Goal: Check status

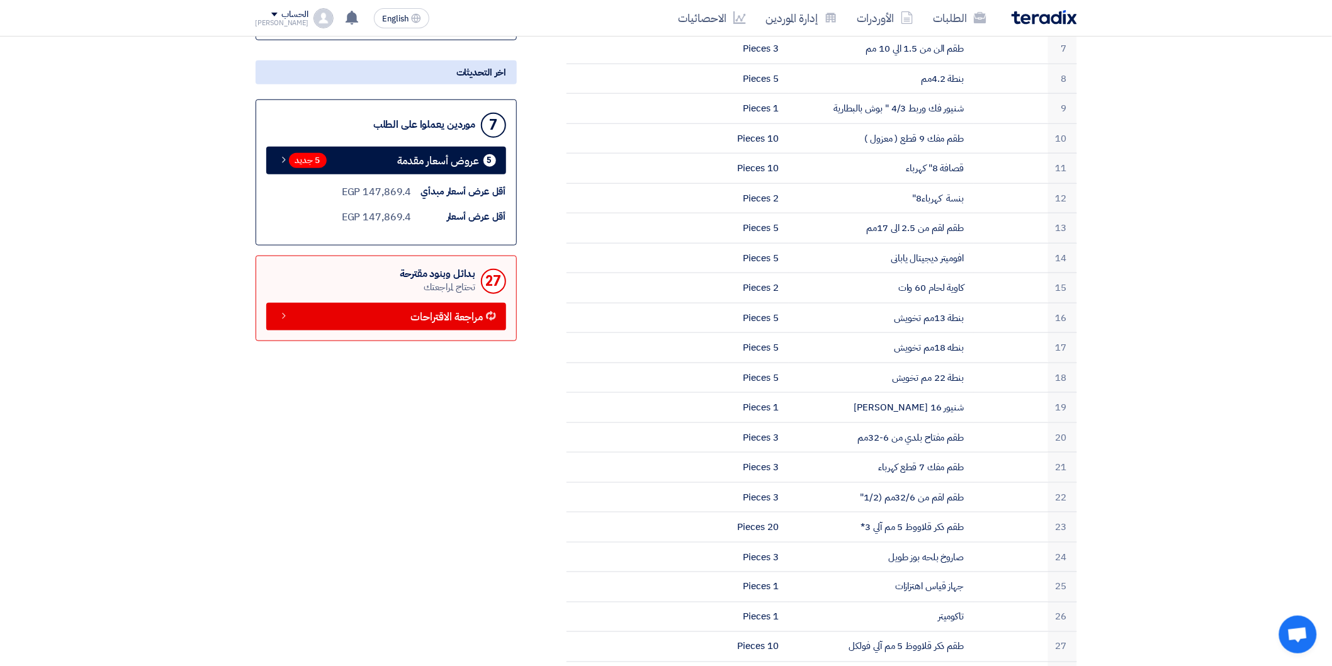
click at [974, 8] on link "الطلبات" at bounding box center [959, 18] width 73 height 30
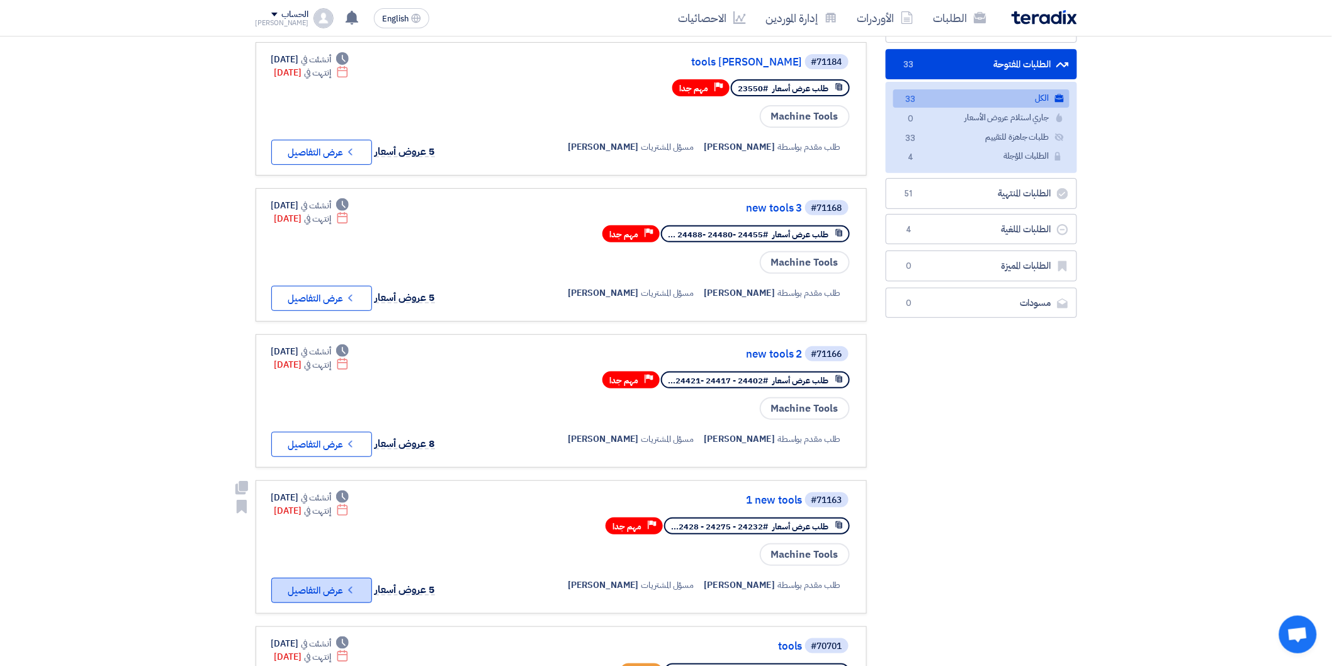
scroll to position [140, 0]
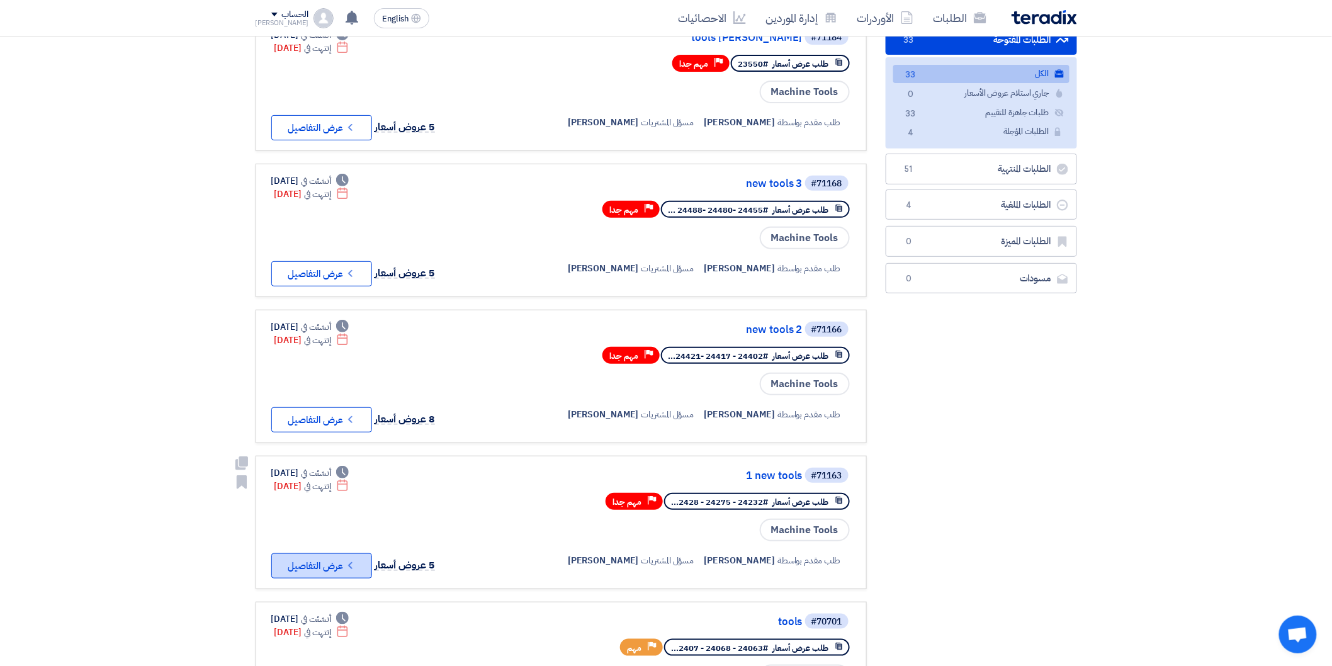
click at [320, 553] on button "Check details عرض التفاصيل" at bounding box center [321, 565] width 101 height 25
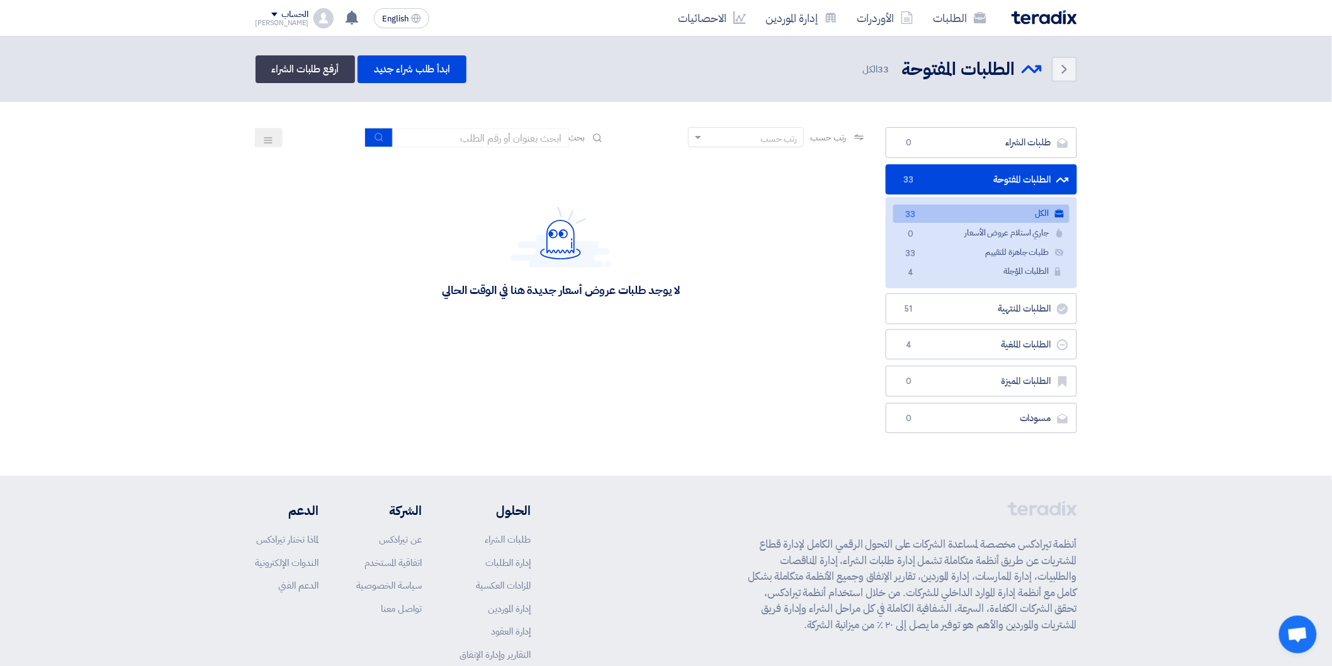
click at [978, 208] on link "الكل الكل 33" at bounding box center [981, 214] width 176 height 18
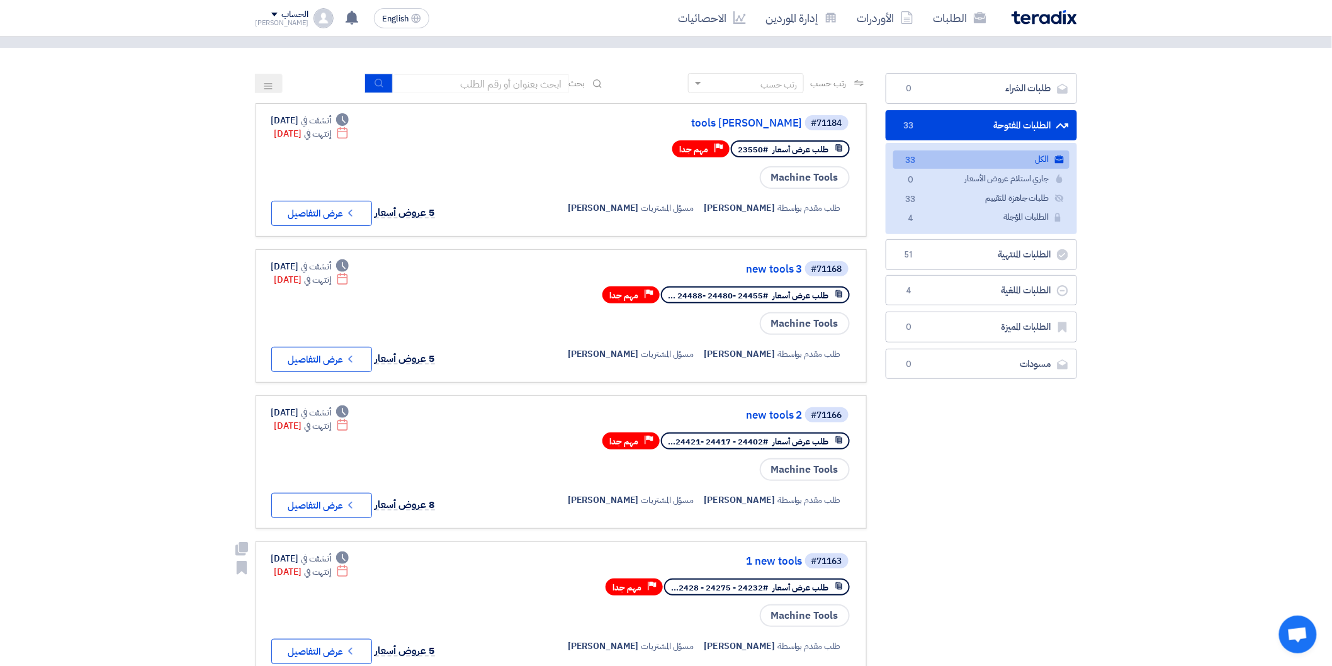
scroll to position [70, 0]
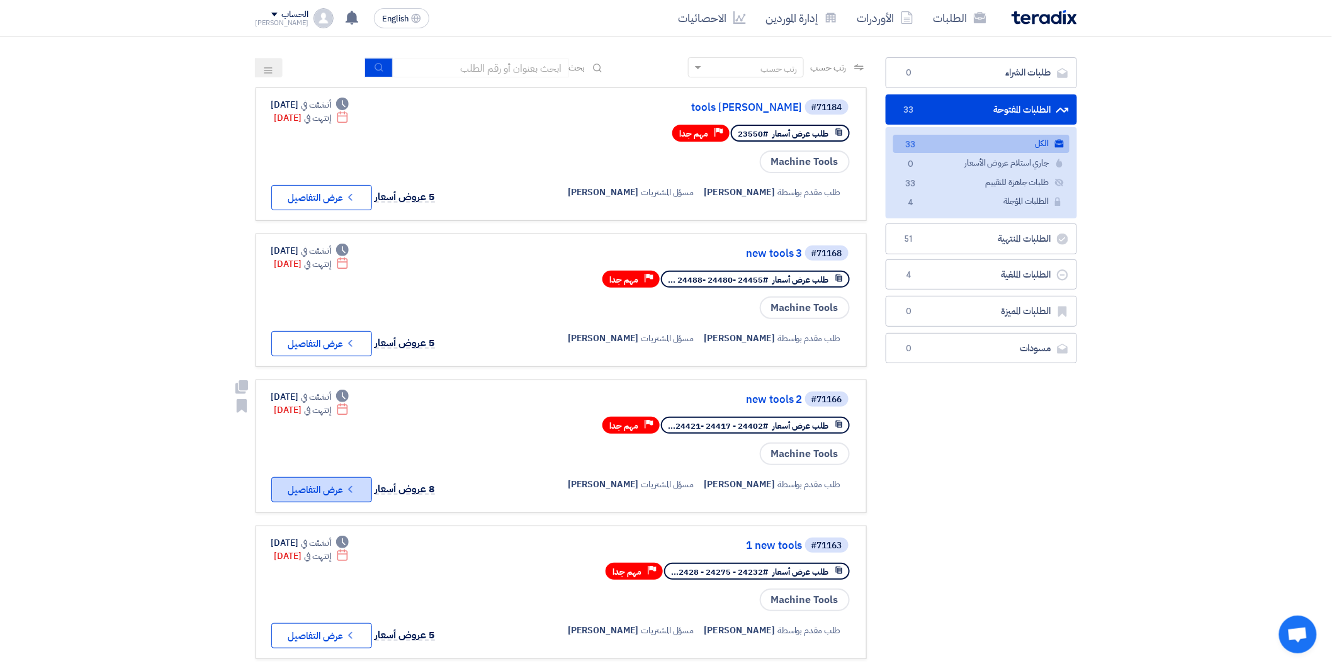
click at [350, 486] on use at bounding box center [350, 489] width 4 height 7
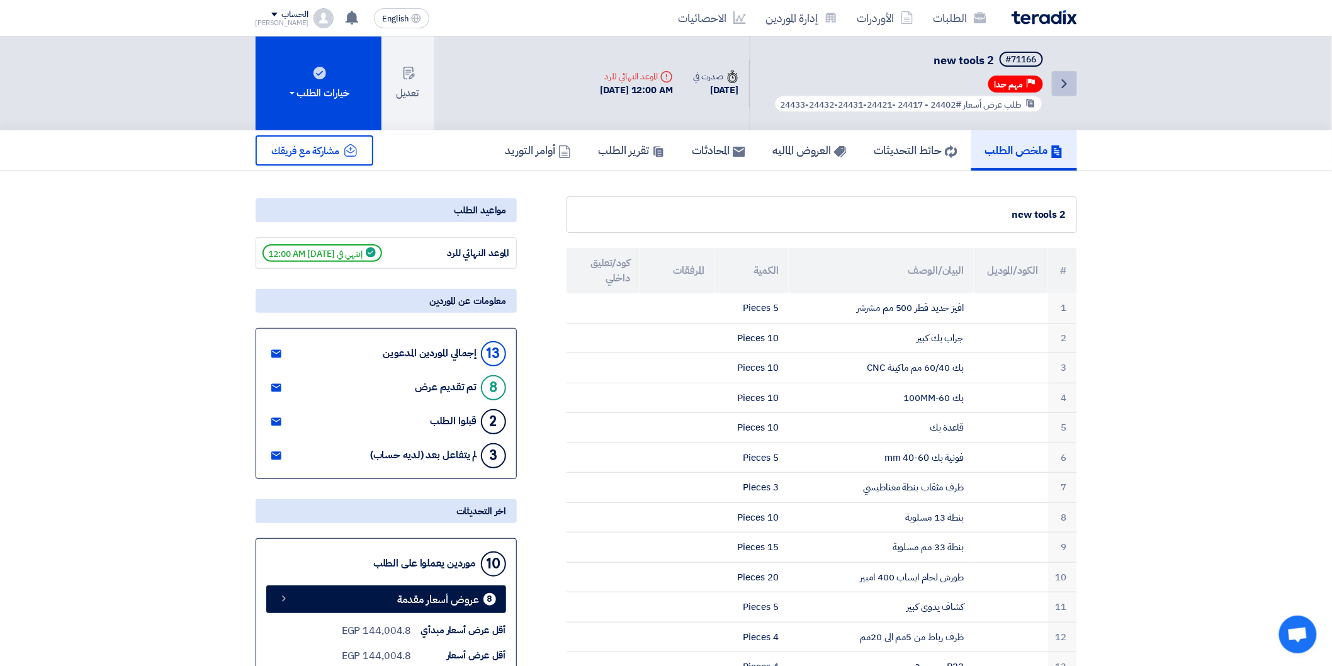
click at [1058, 90] on link "Back" at bounding box center [1064, 83] width 25 height 25
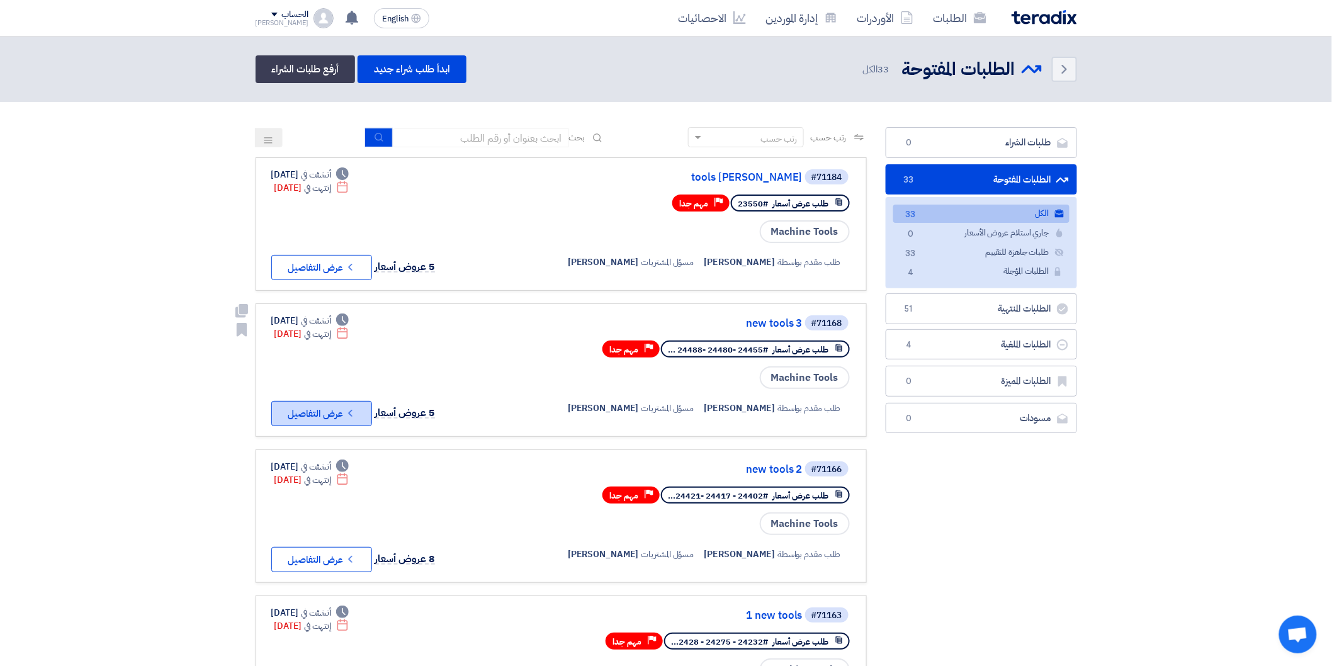
click at [335, 412] on button "Check details عرض التفاصيل" at bounding box center [321, 413] width 101 height 25
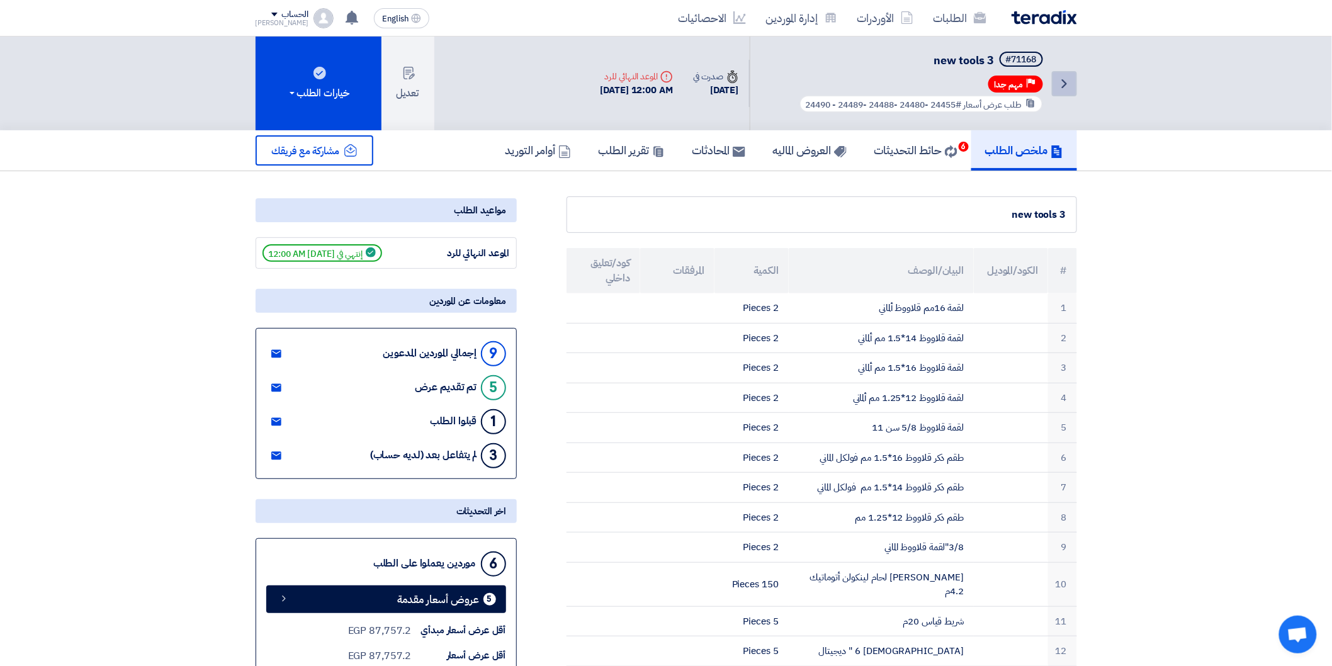
click at [1065, 86] on icon "Back" at bounding box center [1064, 83] width 15 height 15
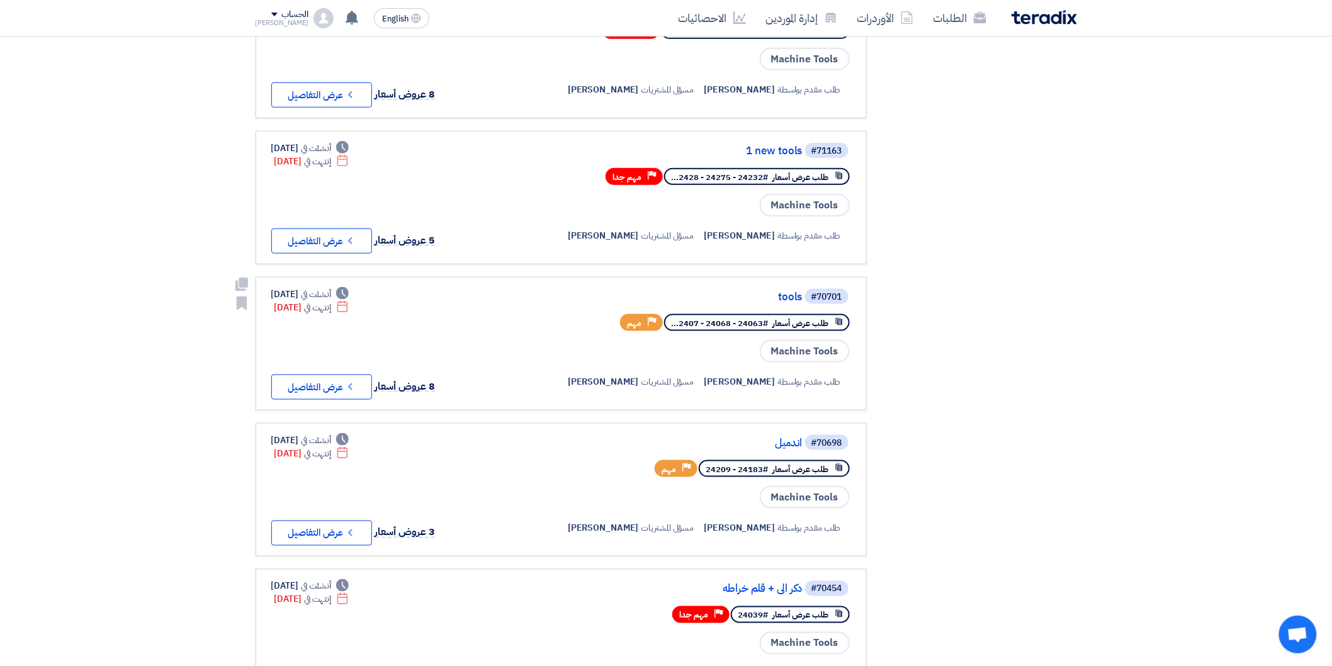
scroll to position [489, 0]
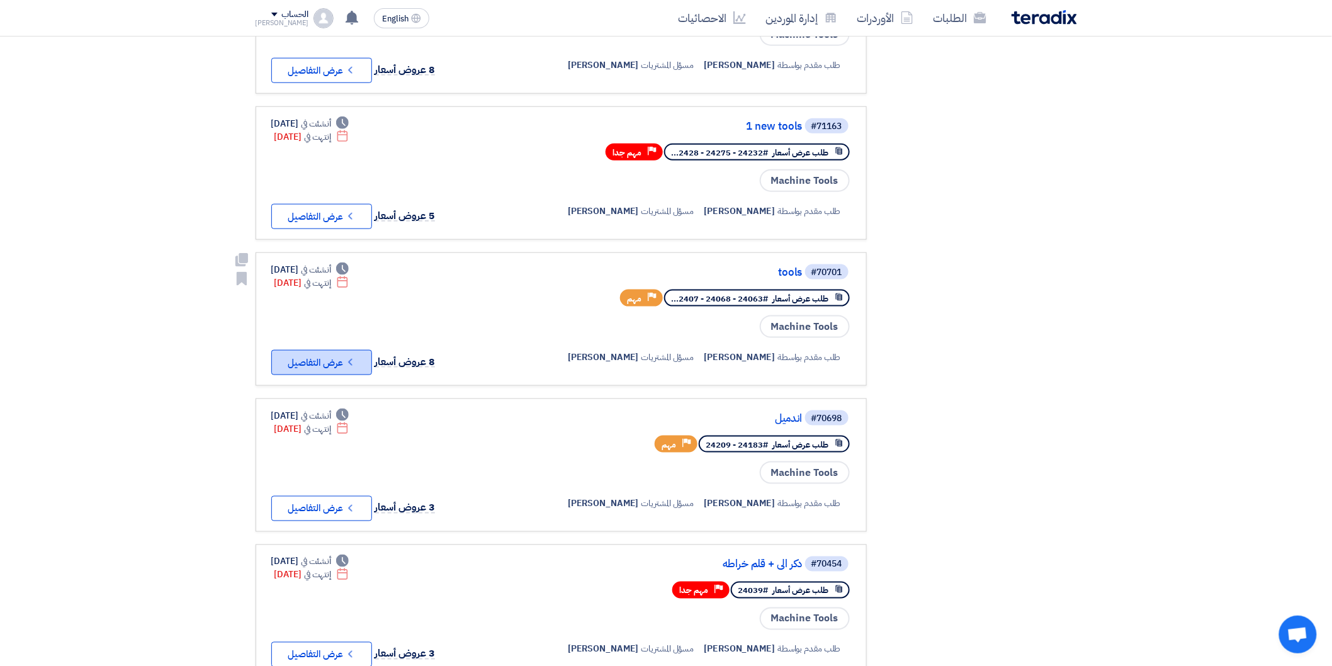
click at [351, 356] on icon "Check details" at bounding box center [350, 362] width 12 height 12
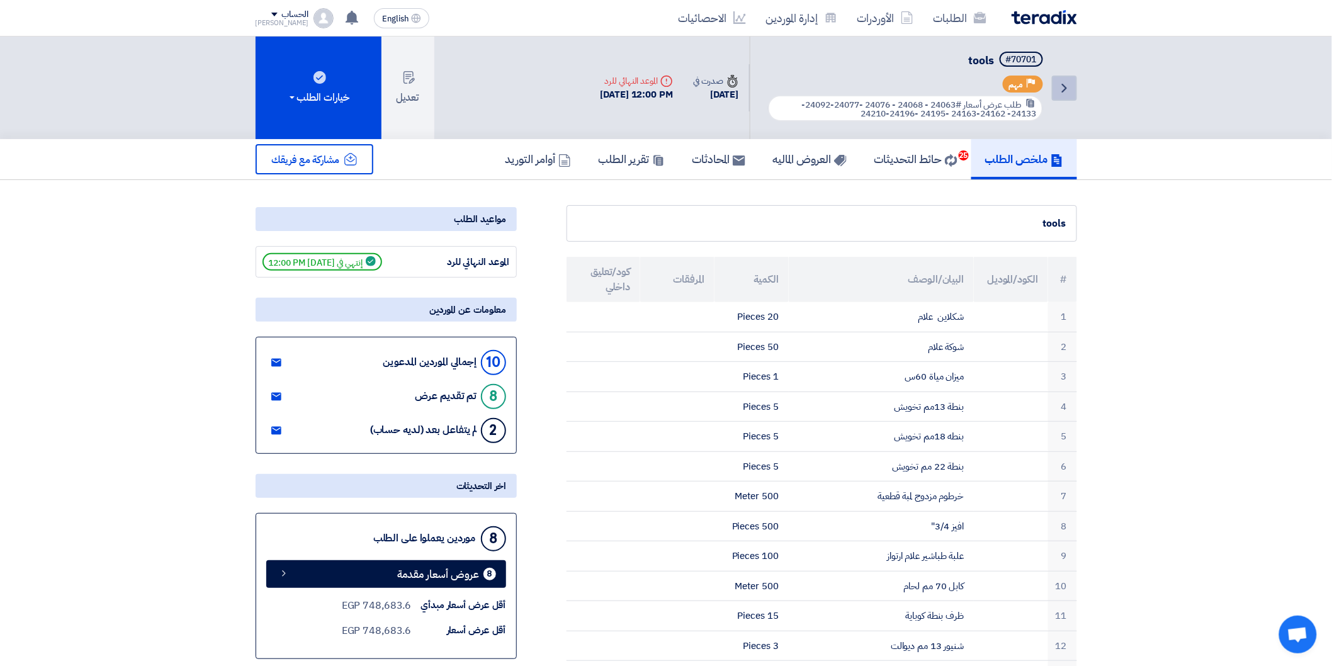
click at [1060, 85] on icon "Back" at bounding box center [1064, 88] width 15 height 15
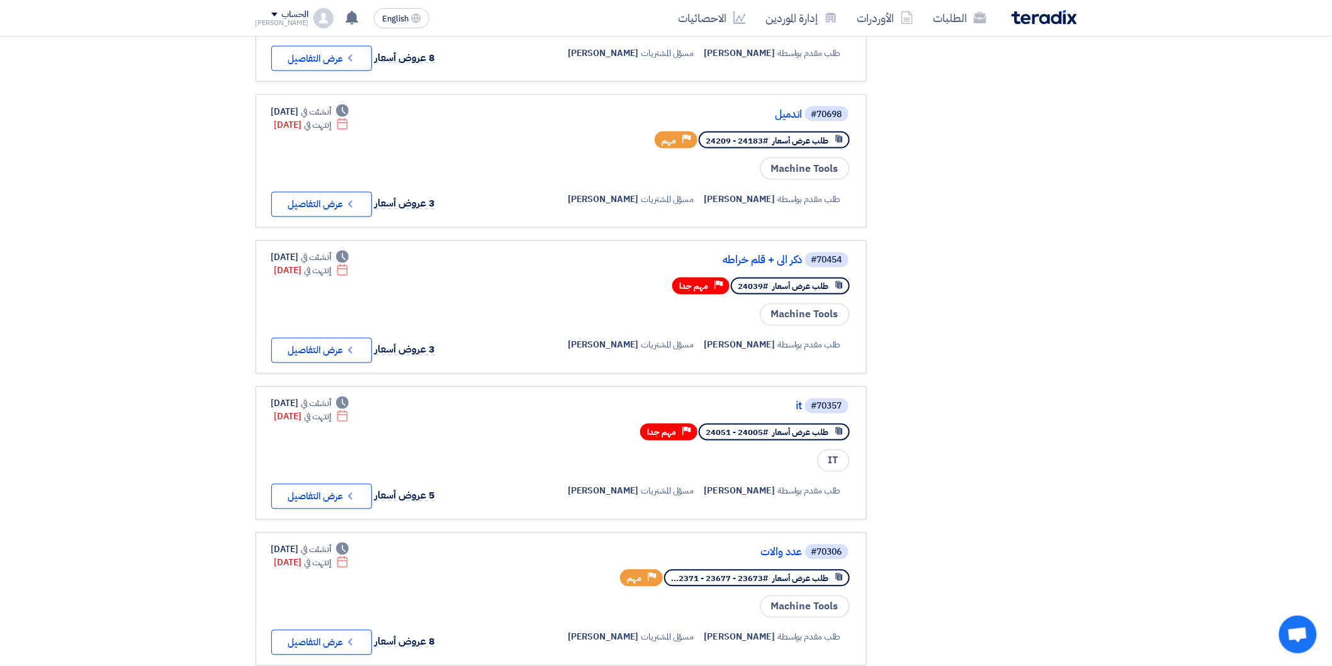
scroll to position [1118, 0]
